Goal: Find specific page/section: Find specific page/section

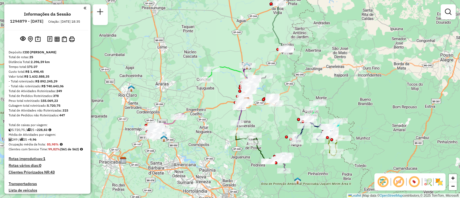
drag, startPoint x: 268, startPoint y: 132, endPoint x: 281, endPoint y: 124, distance: 15.1
click at [281, 124] on div "Janela de atendimento Grade de atendimento Capacidade Transportadoras Veículos …" at bounding box center [230, 99] width 460 height 198
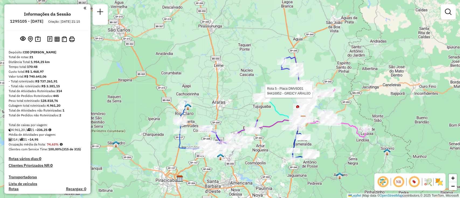
scroll to position [295, 0]
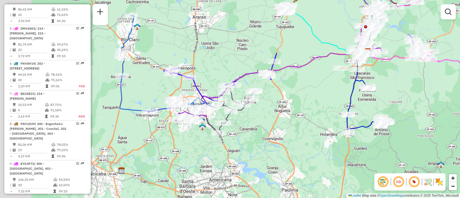
drag, startPoint x: 278, startPoint y: 126, endPoint x: 285, endPoint y: 124, distance: 7.4
click at [288, 123] on div "Janela de atendimento Grade de atendimento Capacidade Transportadoras Veículos …" at bounding box center [230, 99] width 460 height 198
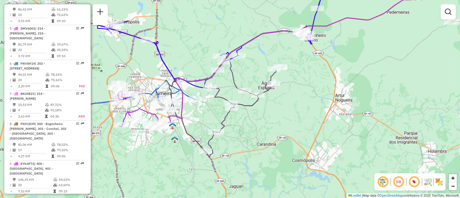
drag, startPoint x: 280, startPoint y: 123, endPoint x: 291, endPoint y: 123, distance: 10.8
click at [291, 123] on div "Janela de atendimento Grade de atendimento Capacidade Transportadoras Veículos …" at bounding box center [230, 99] width 460 height 198
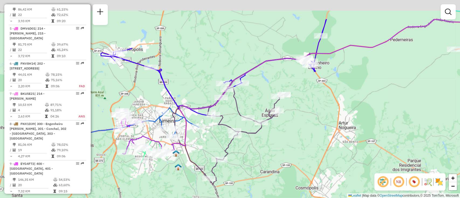
drag, startPoint x: 248, startPoint y: 77, endPoint x: 248, endPoint y: 105, distance: 27.2
click at [248, 105] on div "Janela de atendimento Grade de atendimento Capacidade Transportadoras Veículos …" at bounding box center [230, 99] width 460 height 198
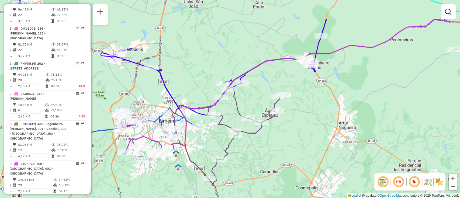
click at [236, 103] on icon at bounding box center [241, 118] width 138 height 131
select select "**********"
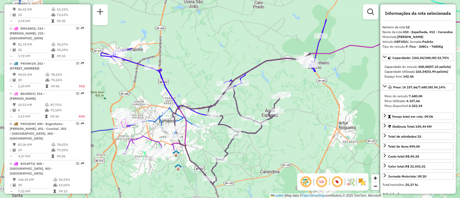
scroll to position [550, 0]
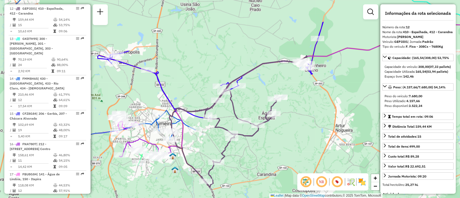
drag, startPoint x: 293, startPoint y: 73, endPoint x: 289, endPoint y: 76, distance: 5.4
click at [289, 76] on div "Janela de atendimento Grade de atendimento Capacidade Transportadoras Veículos …" at bounding box center [230, 99] width 460 height 198
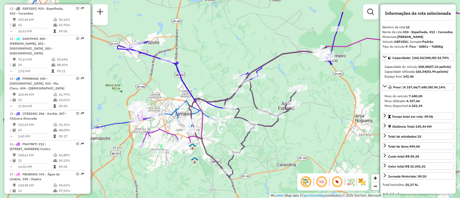
click at [176, 71] on icon at bounding box center [230, 60] width 226 height 96
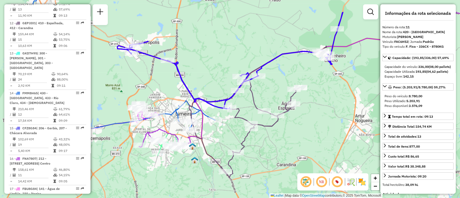
scroll to position [520, 0]
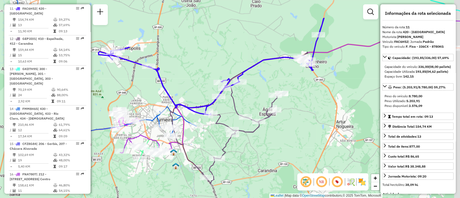
drag, startPoint x: 334, startPoint y: 89, endPoint x: 303, endPoint y: 107, distance: 35.5
click at [303, 107] on div "Janela de atendimento Grade de atendimento Capacidade Transportadoras Veículos …" at bounding box center [230, 99] width 460 height 198
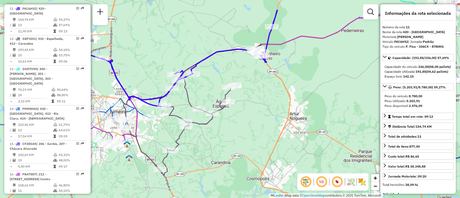
drag, startPoint x: 287, startPoint y: 112, endPoint x: 99, endPoint y: 65, distance: 194.3
click at [100, 65] on div "Janela de atendimento Grade de atendimento Capacidade Transportadoras Veículos …" at bounding box center [230, 99] width 460 height 198
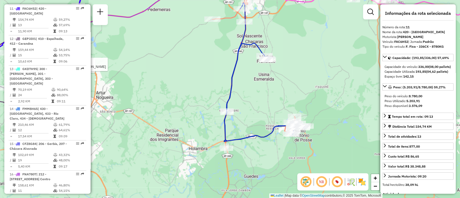
drag, startPoint x: 330, startPoint y: 94, endPoint x: 298, endPoint y: 104, distance: 33.5
click at [300, 101] on div "Rota 12 - Placa GEP3I01 94420210 - BAR E MERCEARIA DA L Rota 12 - Placa GEP3I01…" at bounding box center [230, 99] width 460 height 198
click at [255, 137] on icon at bounding box center [265, 72] width 83 height 139
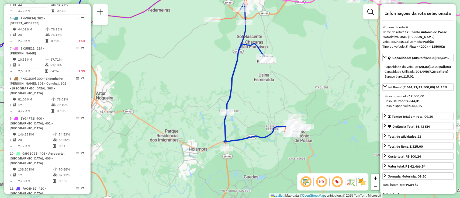
scroll to position [295, 0]
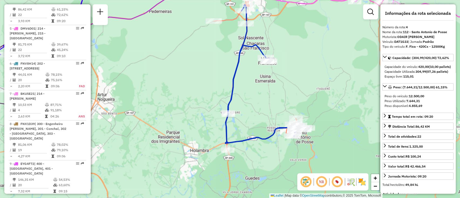
drag, startPoint x: 261, startPoint y: 115, endPoint x: 267, endPoint y: 145, distance: 30.2
click at [267, 145] on div "Janela de atendimento Grade de atendimento Capacidade Transportadoras Veículos …" at bounding box center [230, 99] width 460 height 198
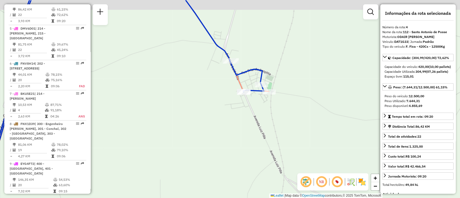
drag, startPoint x: 255, startPoint y: 111, endPoint x: 255, endPoint y: 123, distance: 12.1
click at [255, 123] on div "Janela de atendimento Grade de atendimento Capacidade Transportadoras Veículos …" at bounding box center [230, 99] width 460 height 198
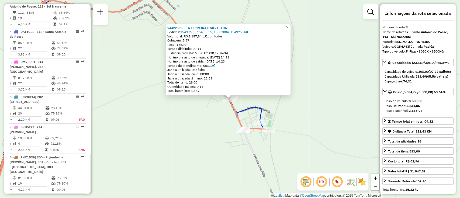
scroll to position [260, 0]
click at [189, 40] on span "Cubagem: 5,87" at bounding box center [178, 40] width 22 height 4
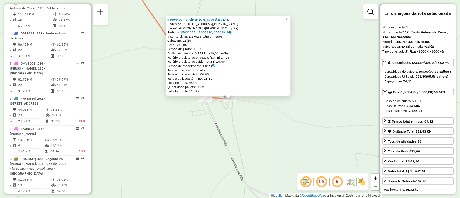
drag, startPoint x: 189, startPoint y: 40, endPoint x: 203, endPoint y: 106, distance: 67.3
click at [189, 40] on span "Cubagem: 11,54" at bounding box center [179, 41] width 24 height 4
click at [242, 128] on div "94404400 - V.F.DA SILVA E CIA L Endereço: R MARIO PIOVESANA 380 Bairro: M Franc…" at bounding box center [230, 99] width 460 height 198
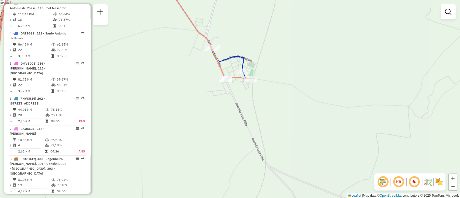
drag, startPoint x: 275, startPoint y: 100, endPoint x: 291, endPoint y: 89, distance: 19.4
click at [291, 89] on div "Janela de atendimento Grade de atendimento Capacidade Transportadoras Veículos …" at bounding box center [230, 99] width 460 height 198
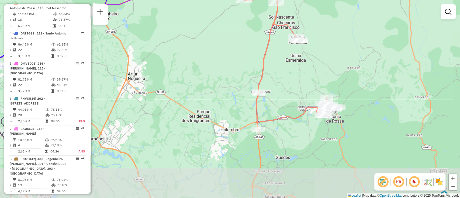
drag, startPoint x: 307, startPoint y: 143, endPoint x: 319, endPoint y: 88, distance: 56.8
click at [319, 88] on div "Janela de atendimento Grade de atendimento Capacidade Transportadoras Veículos …" at bounding box center [230, 99] width 460 height 198
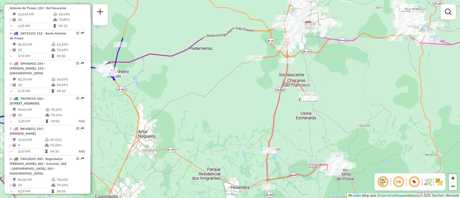
drag, startPoint x: 282, startPoint y: 97, endPoint x: 299, endPoint y: 176, distance: 80.4
click at [299, 176] on div "Janela de atendimento Grade de atendimento Capacidade Transportadoras Veículos …" at bounding box center [230, 99] width 460 height 198
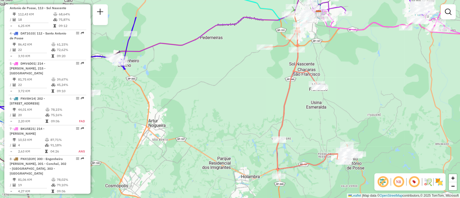
drag, startPoint x: 300, startPoint y: 108, endPoint x: 305, endPoint y: 47, distance: 61.4
click at [305, 47] on div "Janela de atendimento Grade de atendimento Capacidade Transportadoras Veículos …" at bounding box center [230, 99] width 460 height 198
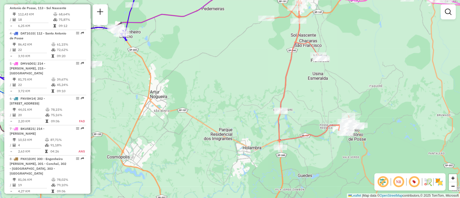
click at [296, 139] on icon at bounding box center [307, 65] width 83 height 163
select select "**********"
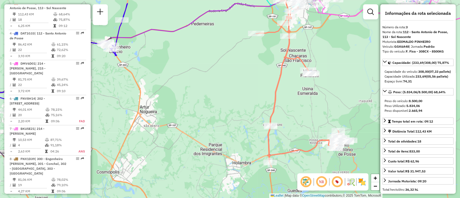
drag, startPoint x: 306, startPoint y: 84, endPoint x: 293, endPoint y: 111, distance: 29.5
click at [291, 110] on div "Janela de atendimento Grade de atendimento Capacidade Transportadoras Veículos …" at bounding box center [230, 99] width 460 height 198
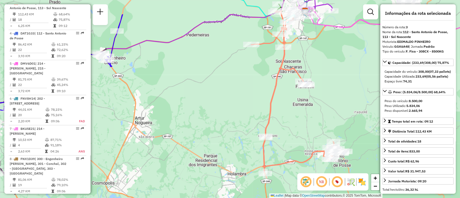
click at [310, 155] on icon at bounding box center [292, 92] width 83 height 163
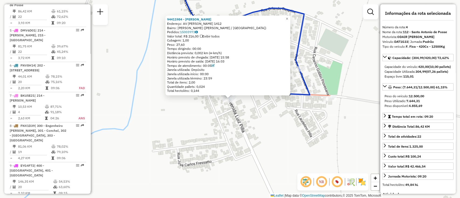
scroll to position [295, 0]
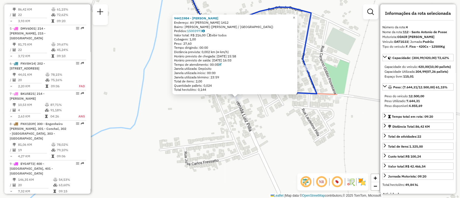
drag, startPoint x: 289, startPoint y: 133, endPoint x: 324, endPoint y: 113, distance: 40.5
click at [324, 113] on div "94411984 - MARCIO ALEXANDRE SAC Endereço: AV LUIS PILLA 1412 Bairro: MARTIM FRA…" at bounding box center [230, 99] width 460 height 198
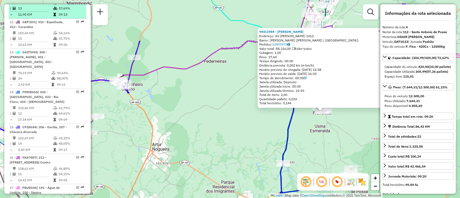
scroll to position [546, 0]
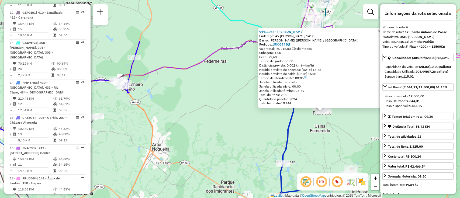
click at [235, 141] on div "94411984 - MARCIO ALEXANDRE SAC Endereço: AV LUIS PILLA 1412 Bairro: MARTIM FRA…" at bounding box center [230, 99] width 460 height 198
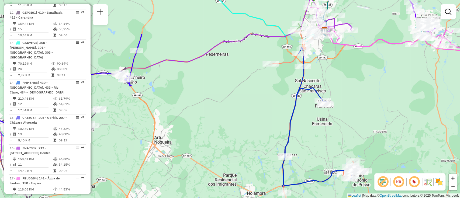
drag, startPoint x: 246, startPoint y: 123, endPoint x: 255, endPoint y: 71, distance: 52.4
click at [255, 71] on div "Janela de atendimento Grade de atendimento Capacidade Transportadoras Veículos …" at bounding box center [230, 99] width 460 height 198
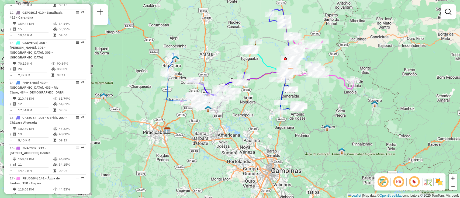
drag, startPoint x: 241, startPoint y: 89, endPoint x: 259, endPoint y: 115, distance: 31.1
click at [259, 115] on div "Janela de atendimento Grade de atendimento Capacidade Transportadoras Veículos …" at bounding box center [230, 99] width 460 height 198
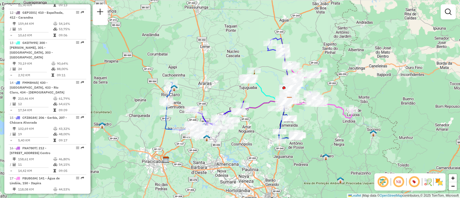
drag, startPoint x: 273, startPoint y: 109, endPoint x: 272, endPoint y: 136, distance: 26.5
click at [272, 136] on div "Janela de atendimento Grade de atendimento Capacidade Transportadoras Veículos …" at bounding box center [230, 99] width 460 height 198
